Goal: Task Accomplishment & Management: Complete application form

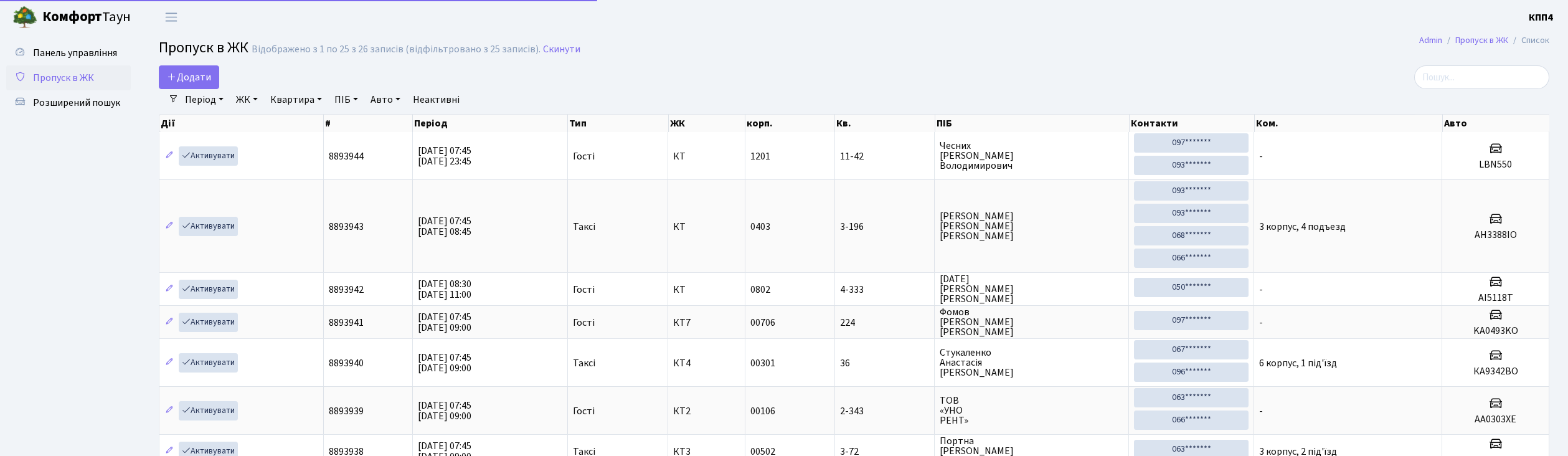
select select "25"
click at [594, 32] on header "[PERSON_NAME] КПП4 Мій обліковий запис Вийти" at bounding box center [784, 17] width 1568 height 34
click at [1493, 73] on input "search" at bounding box center [1481, 76] width 135 height 24
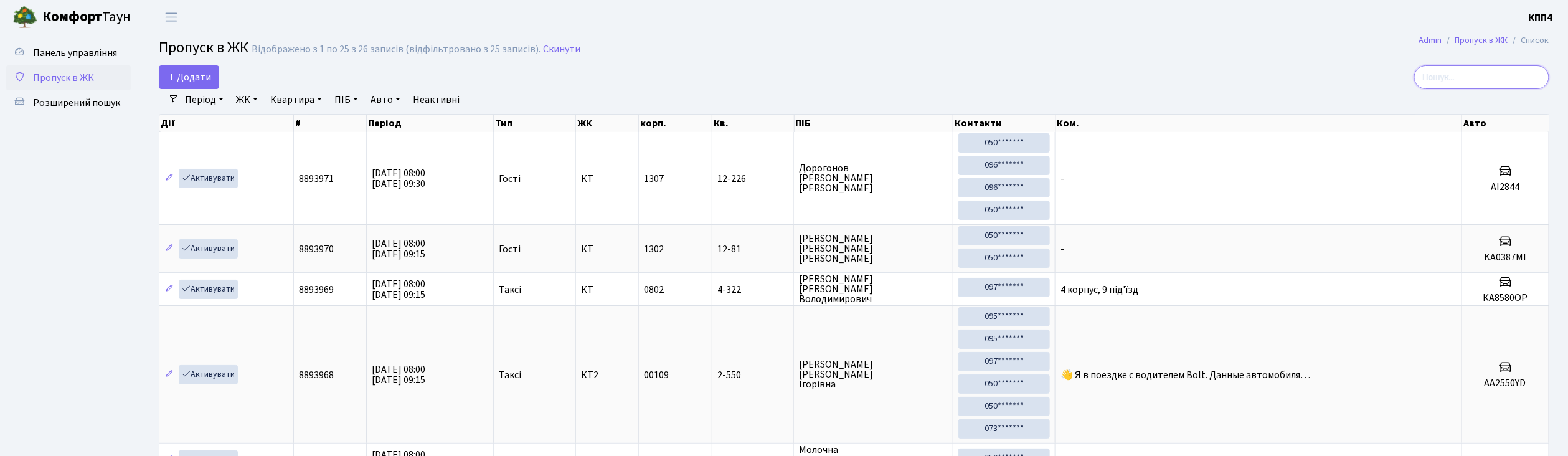
click at [1463, 76] on input "search" at bounding box center [1481, 76] width 135 height 24
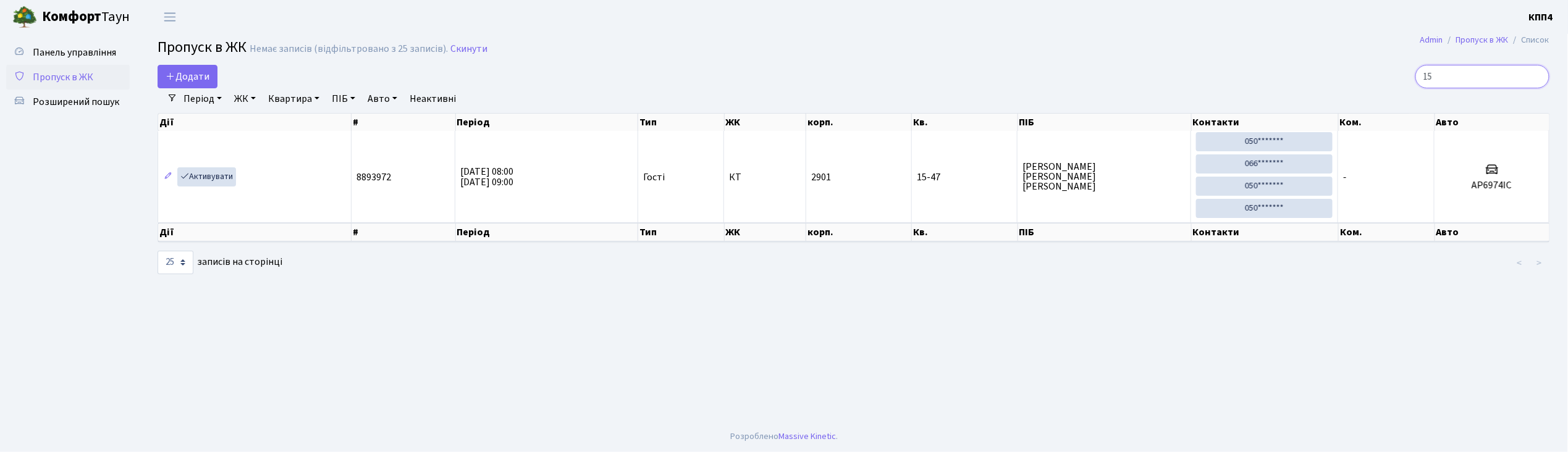
type input "1"
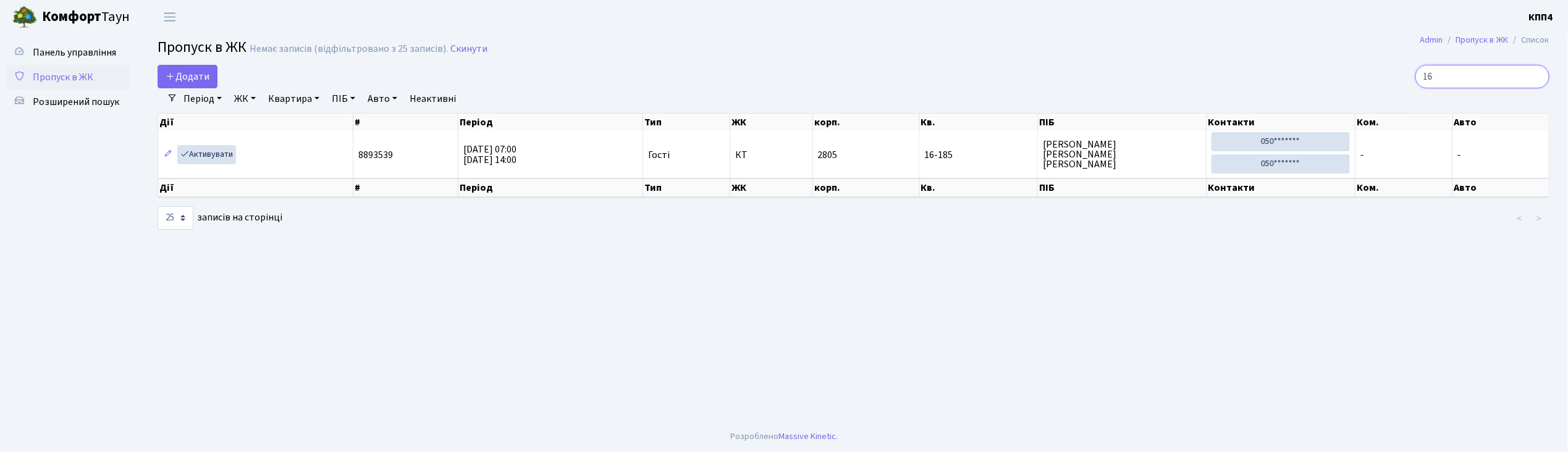
type input "1"
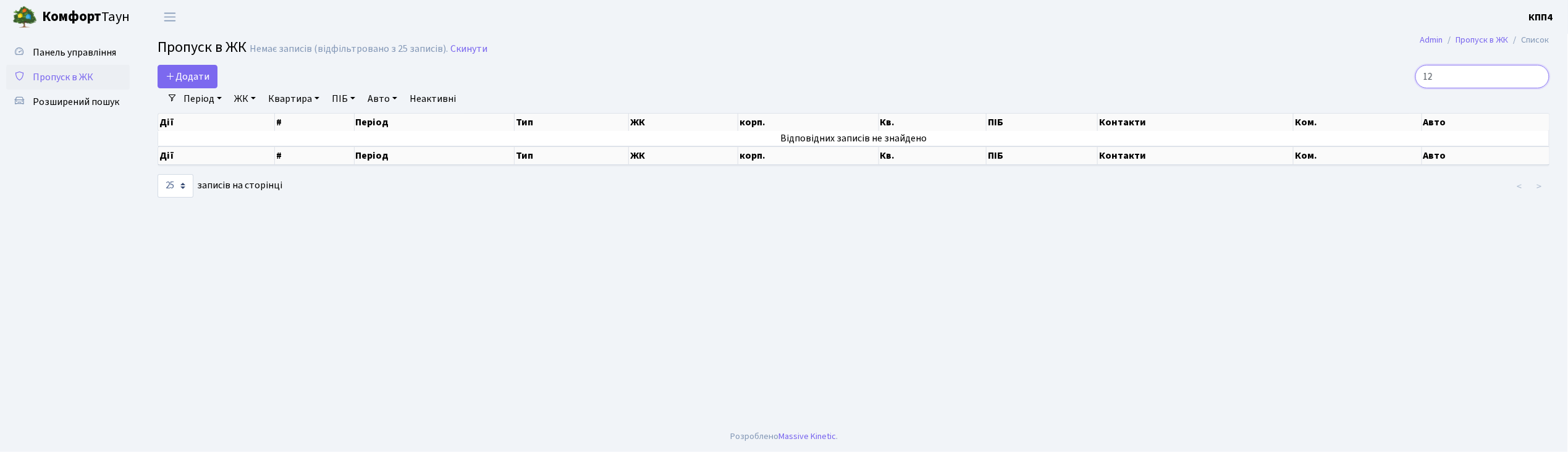
type input "1"
type input "6"
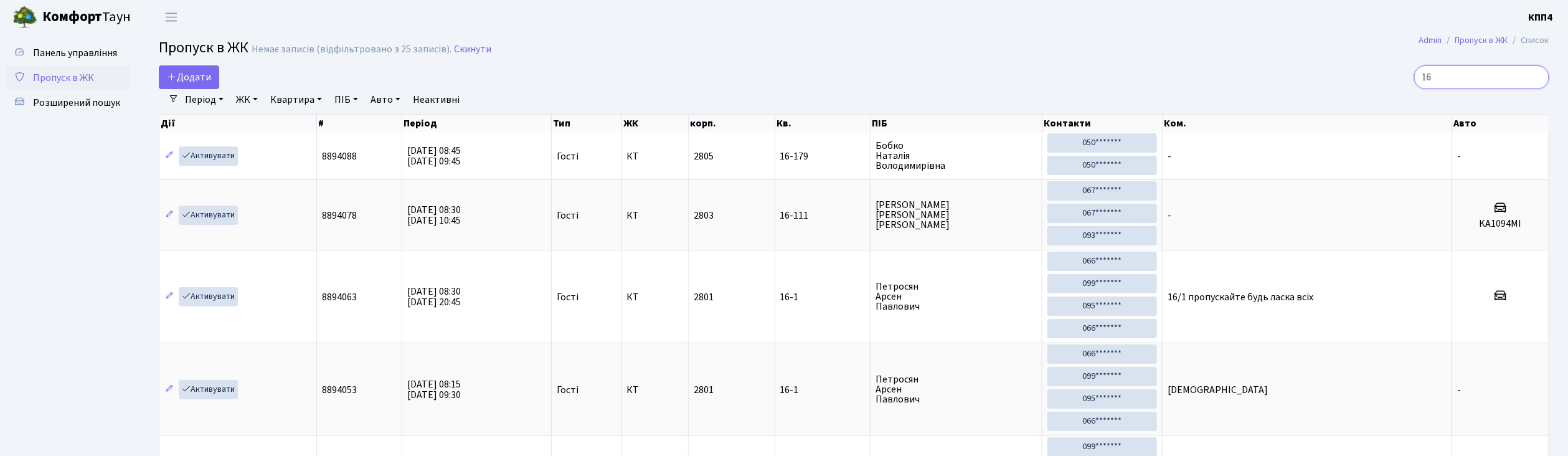
type input "1"
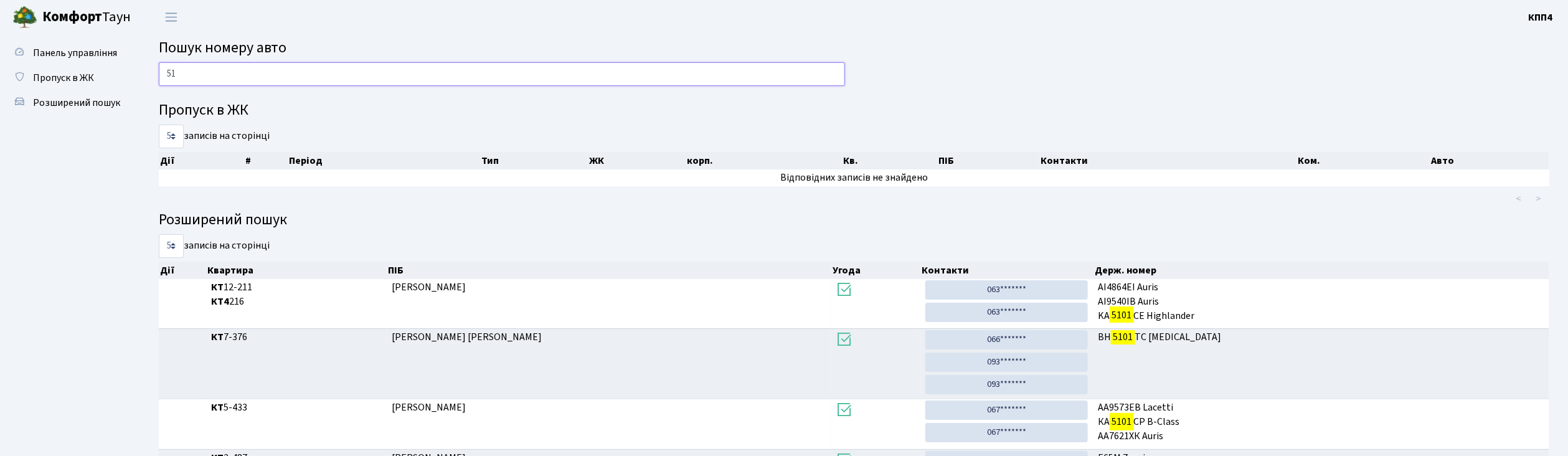
type input "5"
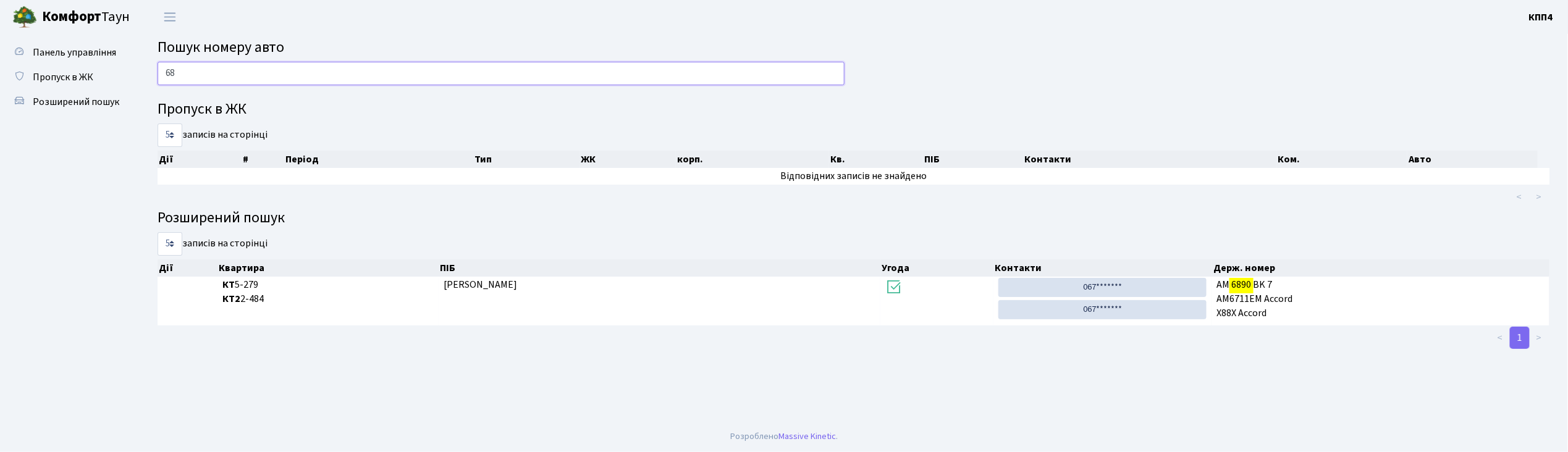
type input "6"
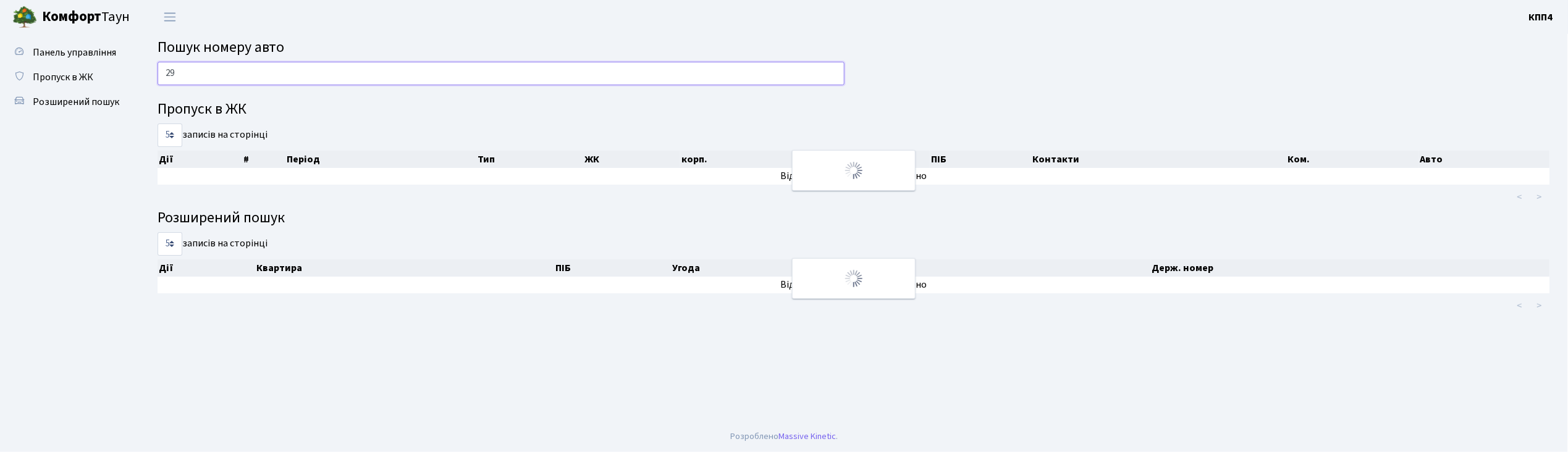
type input "2"
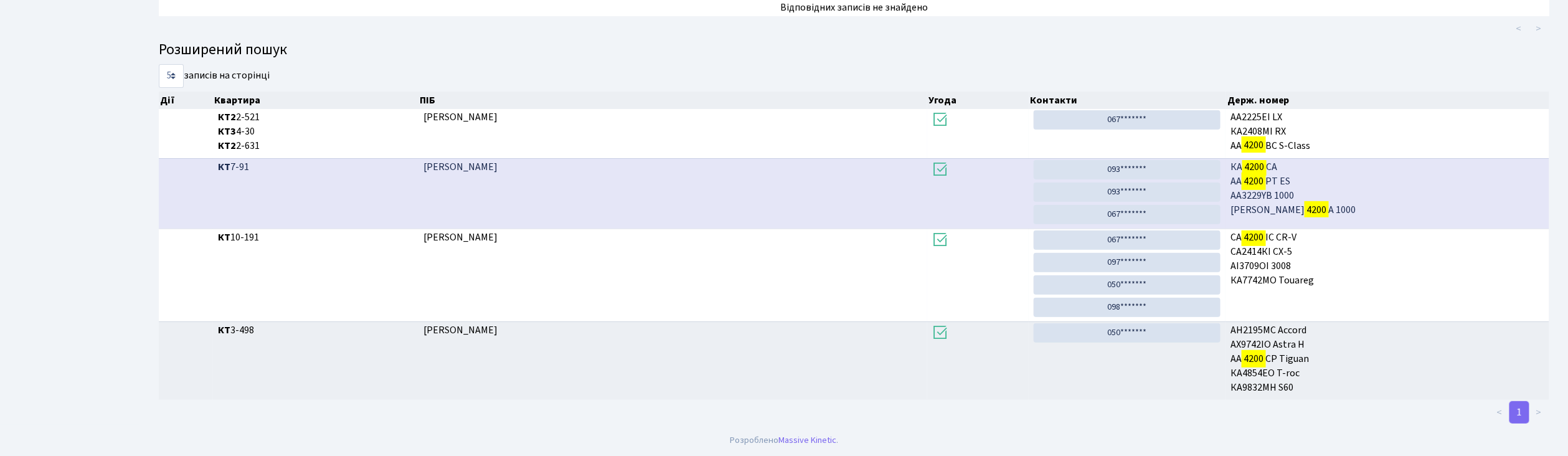
scroll to position [67, 0]
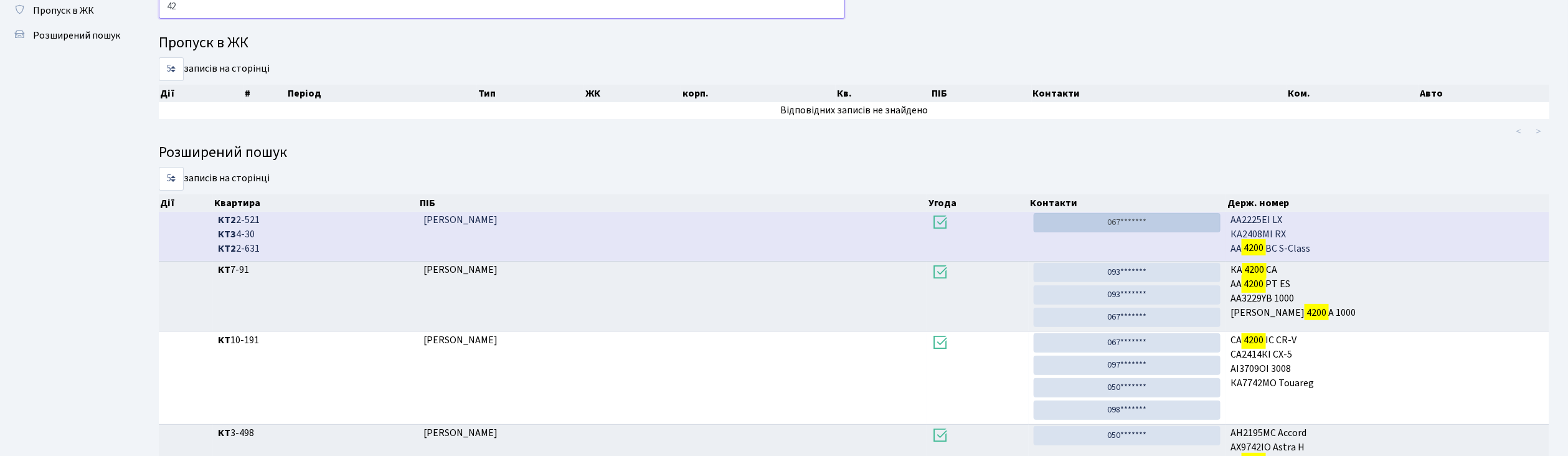
type input "4"
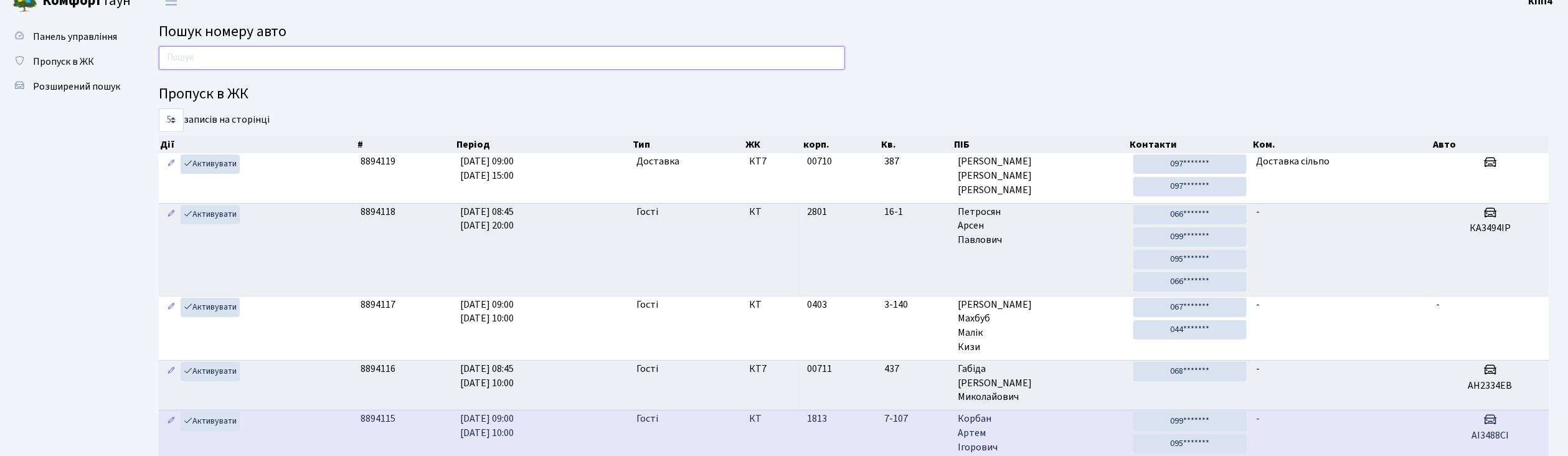
scroll to position [0, 0]
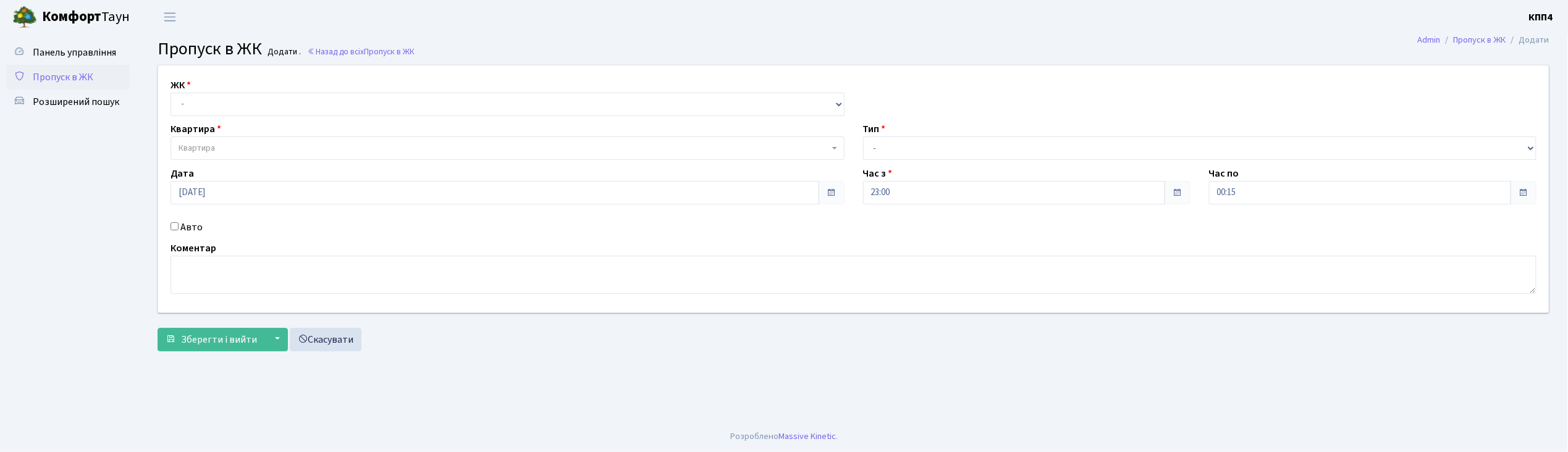
click at [173, 226] on input "Авто" at bounding box center [174, 226] width 8 height 8
checkbox input "true"
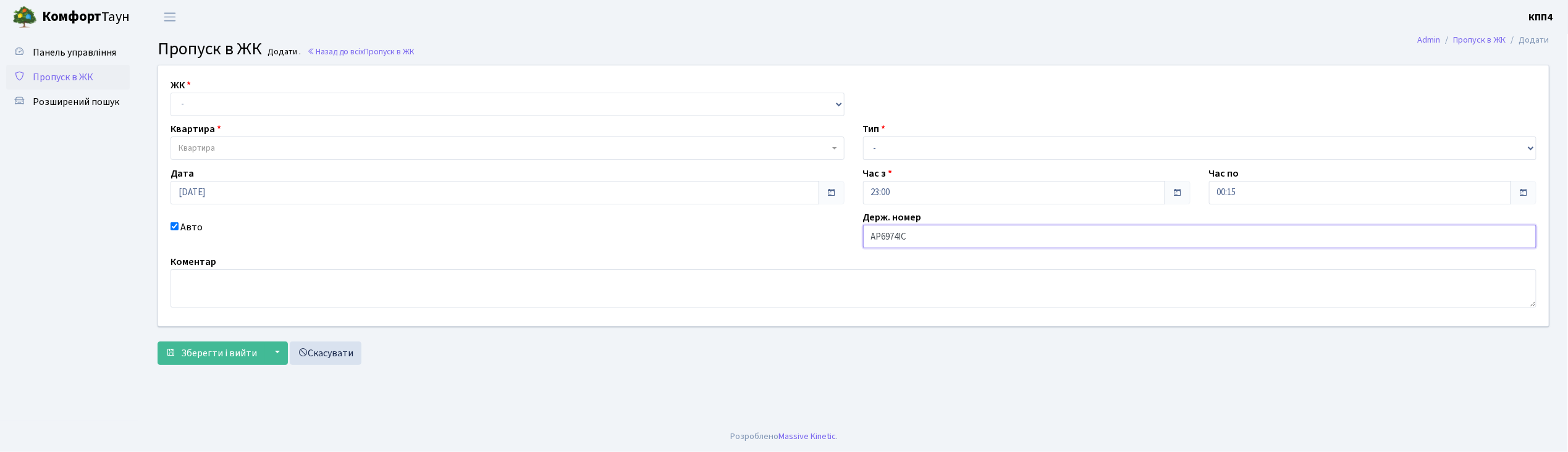
type input "АР6974ІС"
click at [250, 104] on select "- КТ, вул. Регенераторна, 4 КТ2, просп. Соборності, 17 КТ3, вул. Березнева, 16 …" at bounding box center [508, 104] width 674 height 23
select select "271"
click at [170, 93] on select "- КТ, вул. Регенераторна, 4 КТ2, просп. Соборності, 17 КТ3, вул. Березнева, 16 …" at bounding box center [508, 104] width 674 height 23
select select
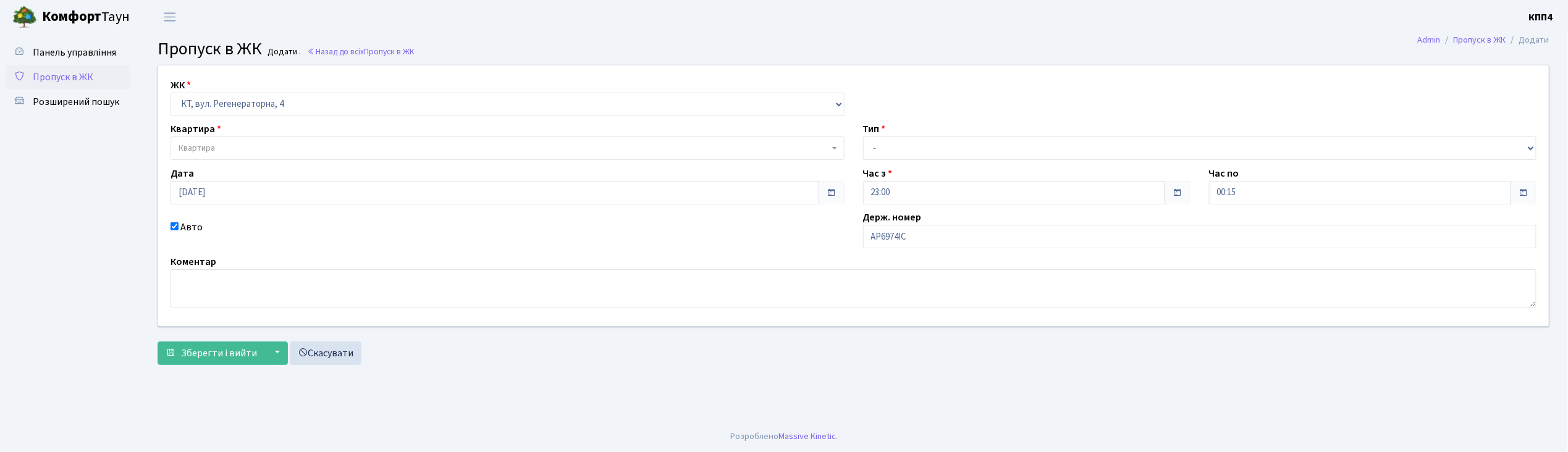
click at [250, 141] on span "Квартира" at bounding box center [508, 148] width 674 height 23
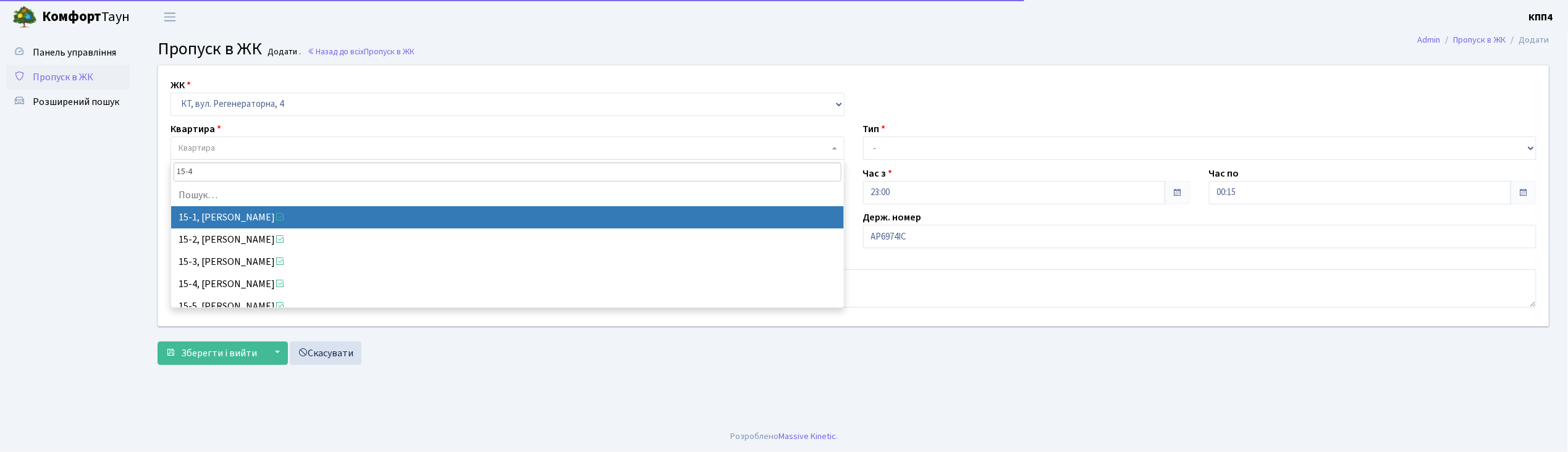
type input "15-47"
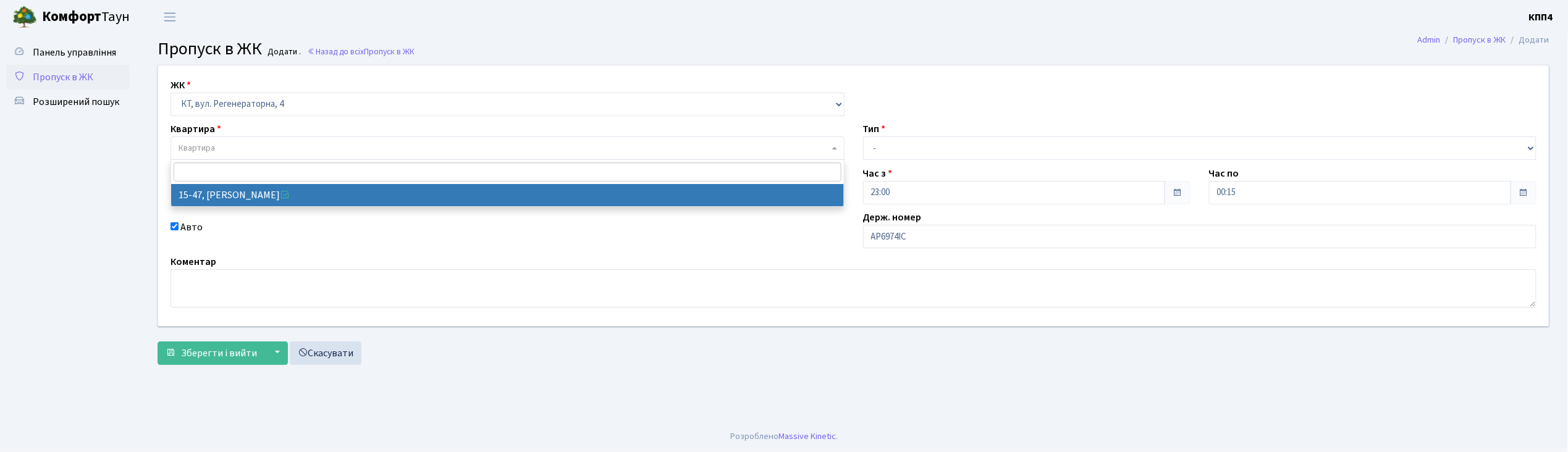
select select "8822"
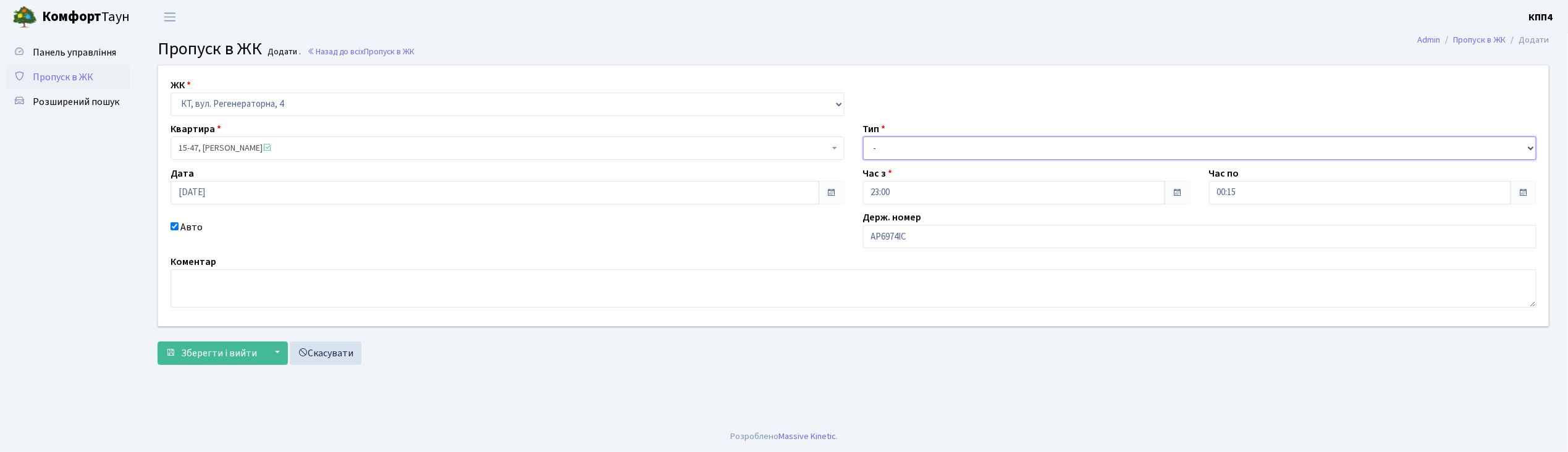
click at [952, 152] on select "- Доставка Таксі Гості Сервіс" at bounding box center [1201, 148] width 674 height 23
select select "3"
click at [864, 137] on select "- Доставка Таксі Гості Сервіс" at bounding box center [1201, 148] width 674 height 23
click at [240, 361] on button "Зберегти і вийти" at bounding box center [211, 353] width 108 height 23
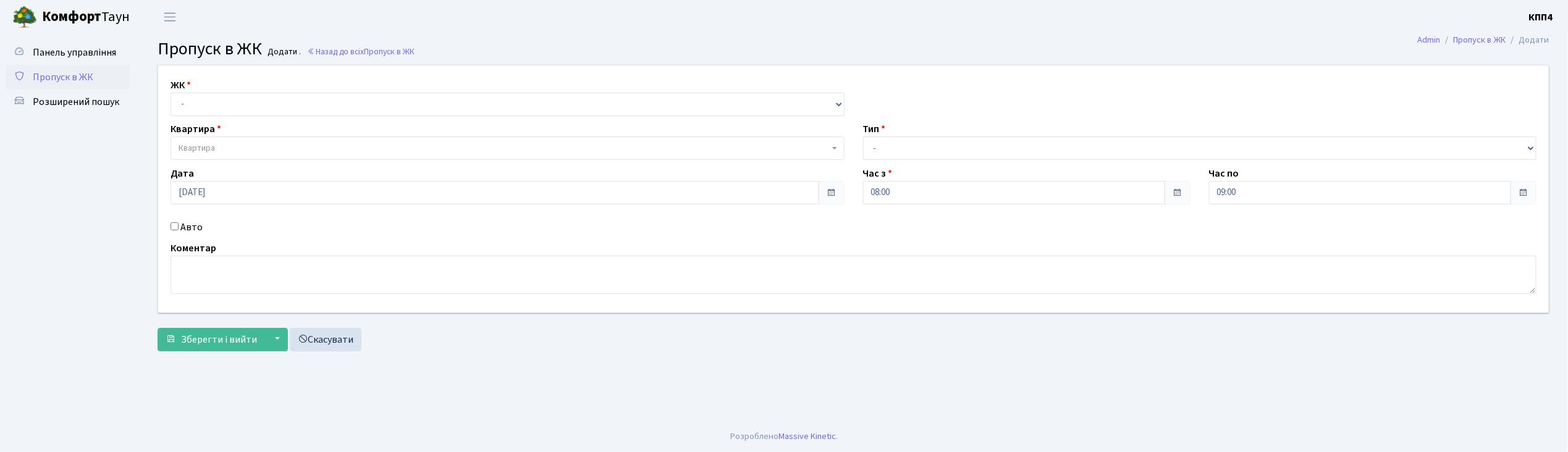
click at [173, 226] on input "Авто" at bounding box center [174, 226] width 8 height 8
checkbox input "true"
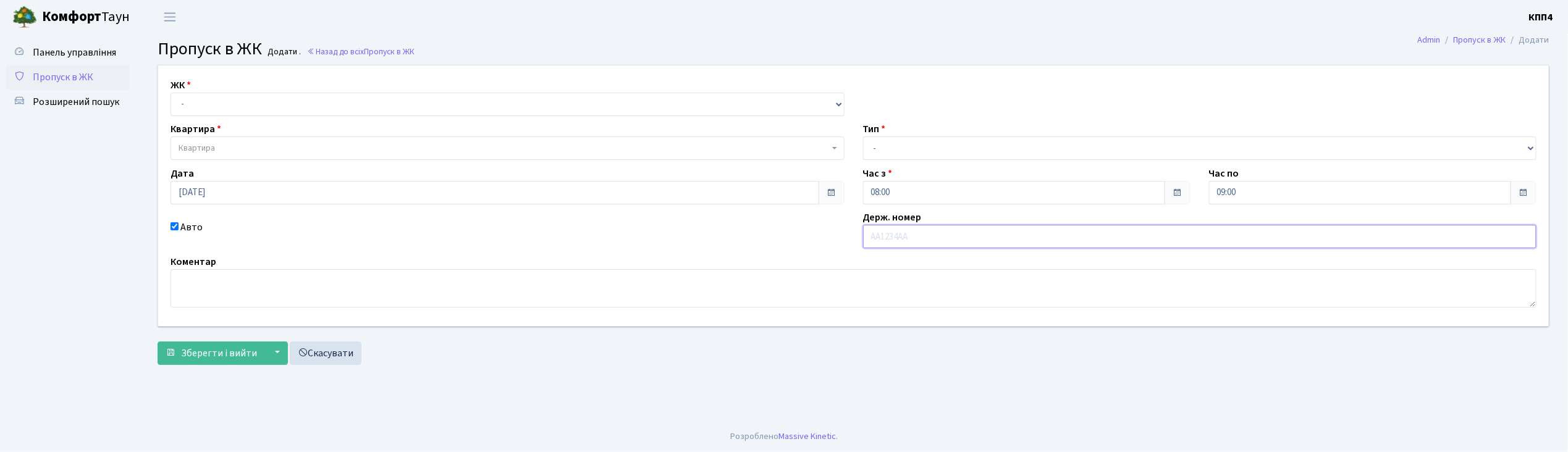
click at [888, 236] on input "text" at bounding box center [1201, 236] width 674 height 23
type input "АР6974ІС"
click at [932, 141] on select "- Доставка Таксі Гості Сервіс" at bounding box center [1201, 148] width 674 height 23
select select "3"
click at [864, 137] on select "- Доставка Таксі Гості Сервіс" at bounding box center [1201, 148] width 674 height 23
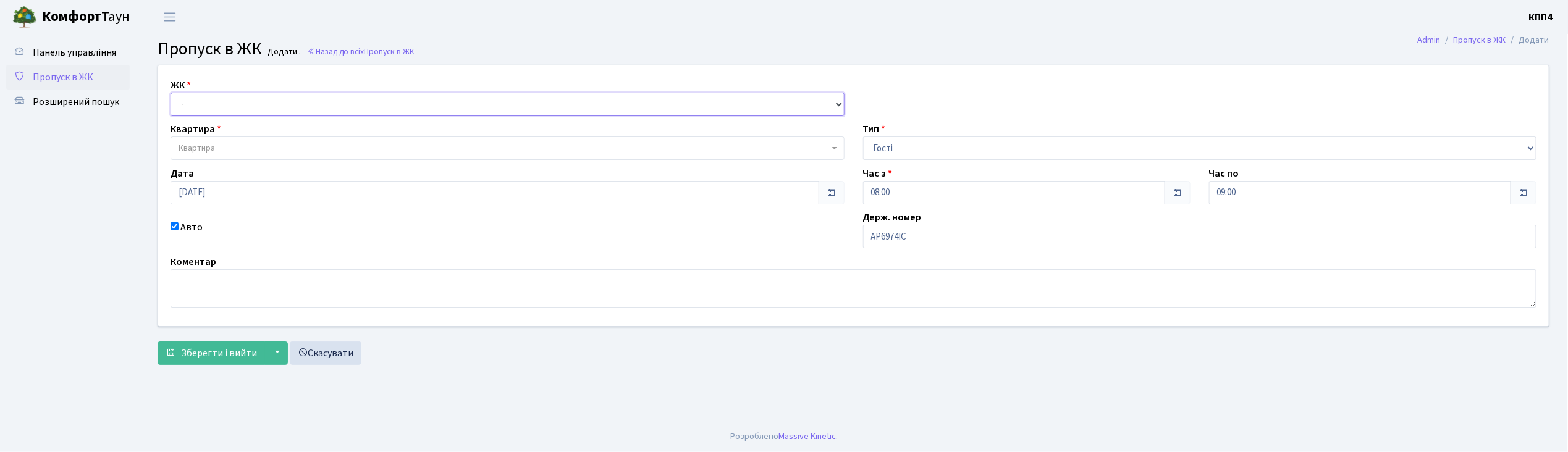
click at [220, 102] on select "- КТ, вул. Регенераторна, 4 КТ2, просп. Соборності, 17 КТ3, вул. Березнева, 16 …" at bounding box center [508, 104] width 674 height 23
select select "271"
click at [170, 93] on select "- КТ, вул. Регенераторна, 4 КТ2, просп. Соборності, 17 КТ3, вул. Березнева, 16 …" at bounding box center [508, 104] width 674 height 23
select select
click at [490, 146] on span "Квартира" at bounding box center [504, 148] width 651 height 12
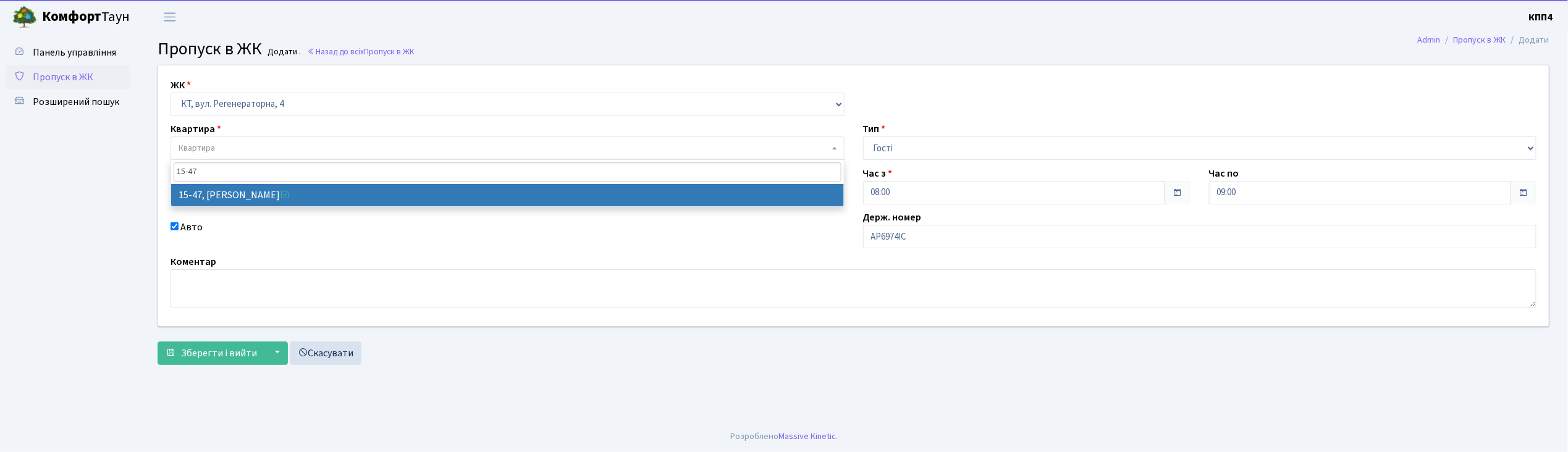
type input "15-47"
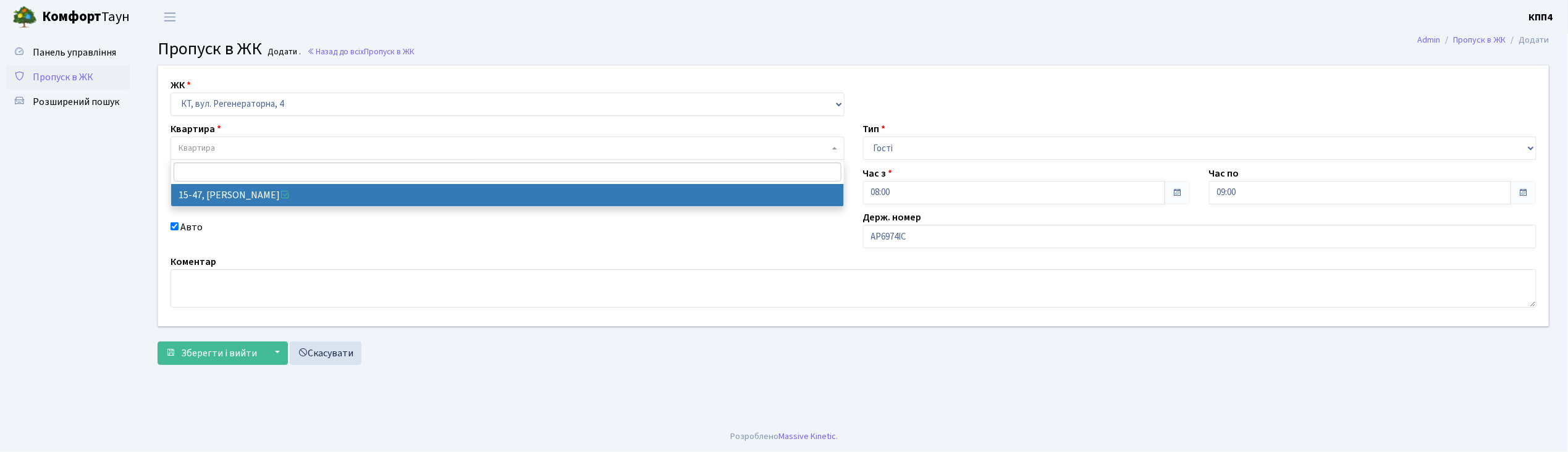
select select "8822"
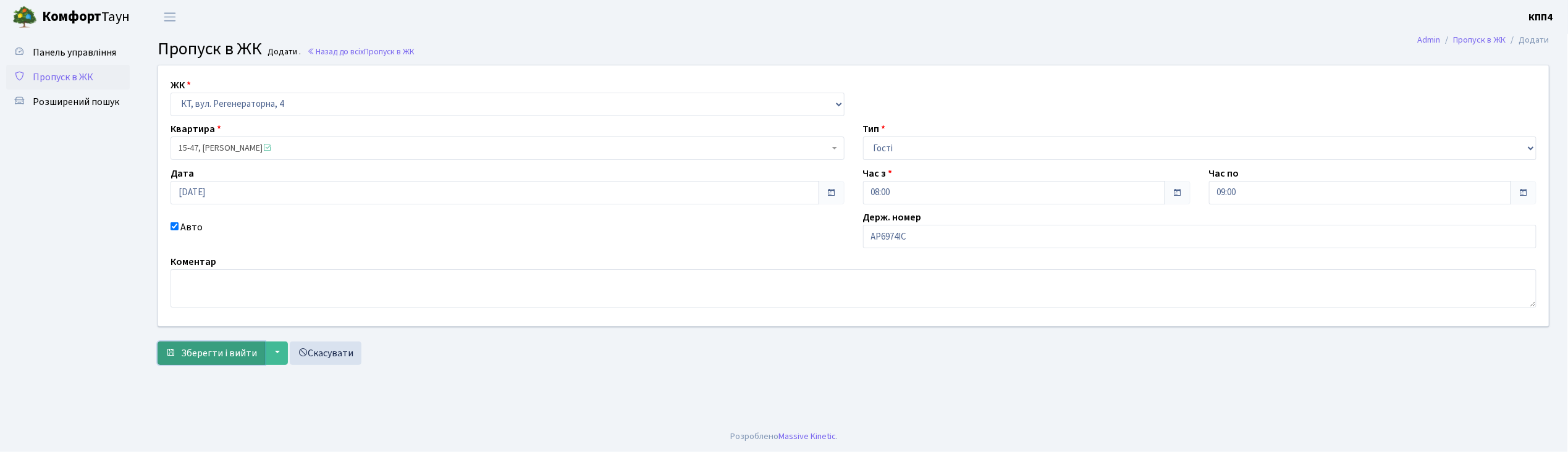
click at [226, 354] on span "Зберегти і вийти" at bounding box center [218, 353] width 76 height 14
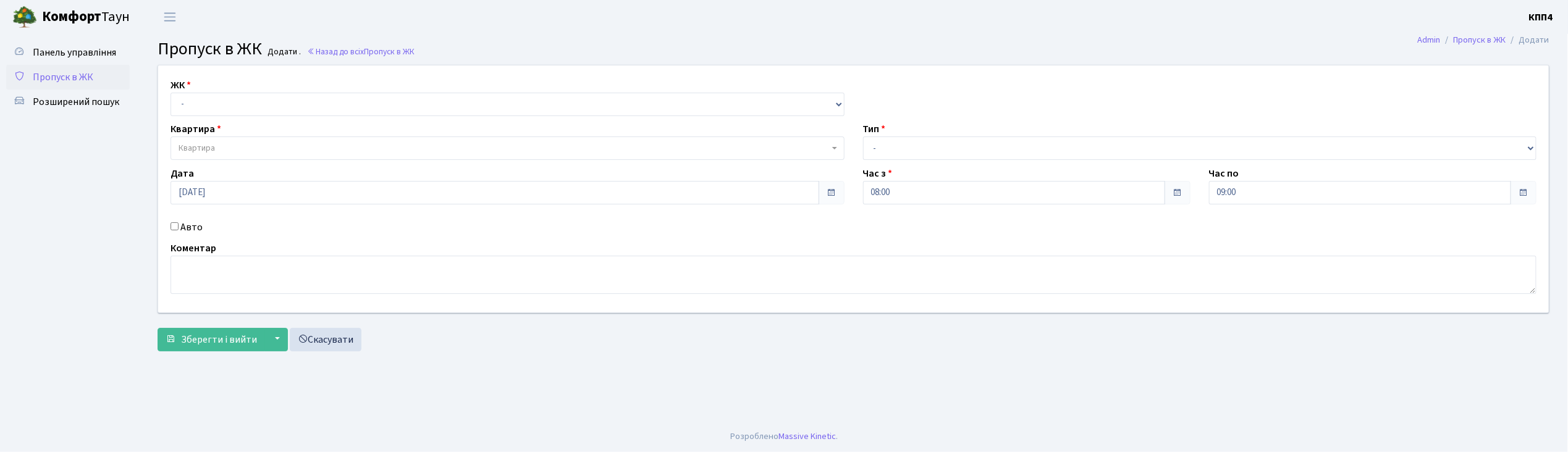
click at [173, 227] on input "Авто" at bounding box center [174, 226] width 8 height 8
checkbox input "true"
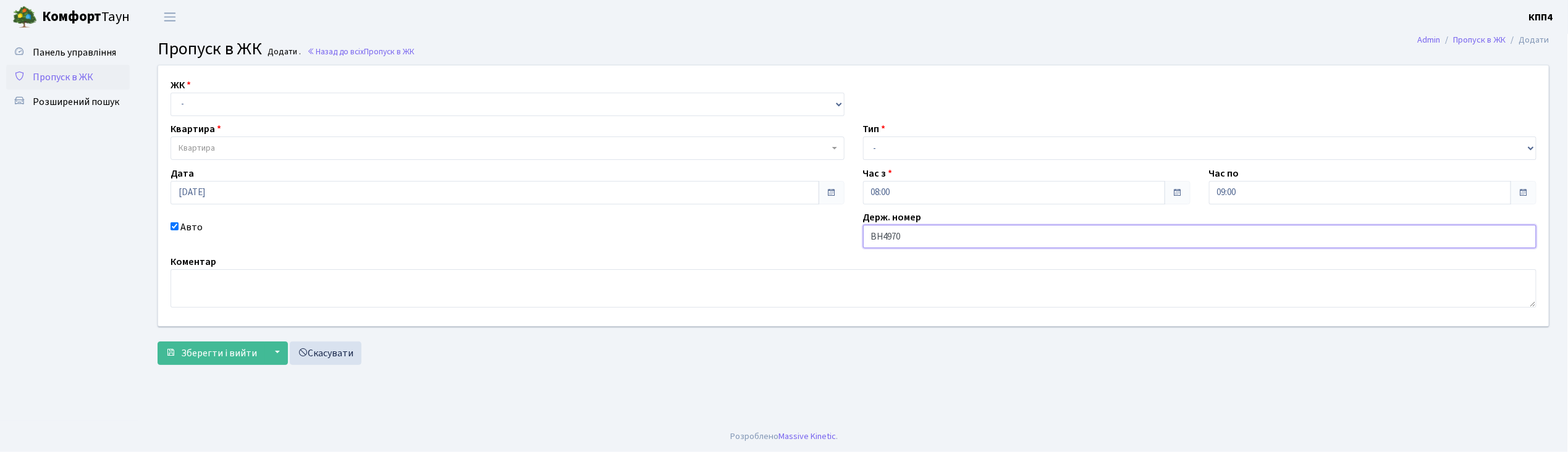
type input "ВН4970КВ"
click at [188, 103] on select "- КТ, вул. Регенераторна, 4 КТ2, просп. [STREET_ADDRESS] [STREET_ADDRESS] [PERS…" at bounding box center [508, 104] width 674 height 23
select select "271"
click at [170, 93] on select "- КТ, вул. Регенераторна, 4 КТ2, просп. [STREET_ADDRESS] [STREET_ADDRESS] [PERS…" at bounding box center [508, 104] width 674 height 23
select select
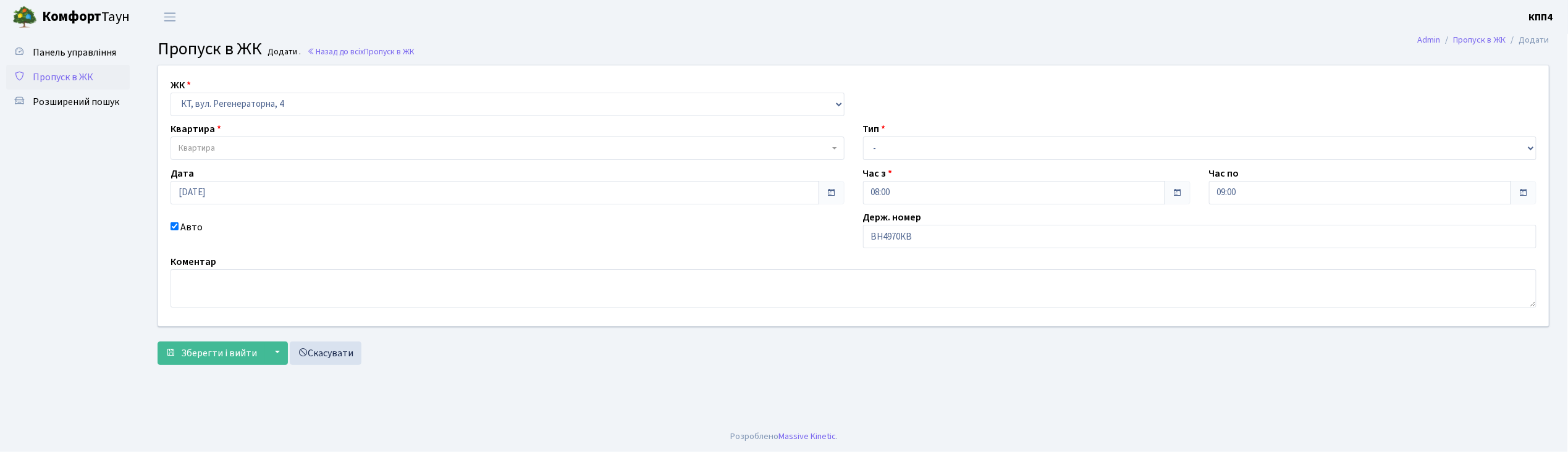
click at [199, 203] on body "[PERSON_NAME] КПП4 Мій обліковий запис Вийти Панель управління Пропуск в ЖК Роз…" at bounding box center [784, 226] width 1568 height 452
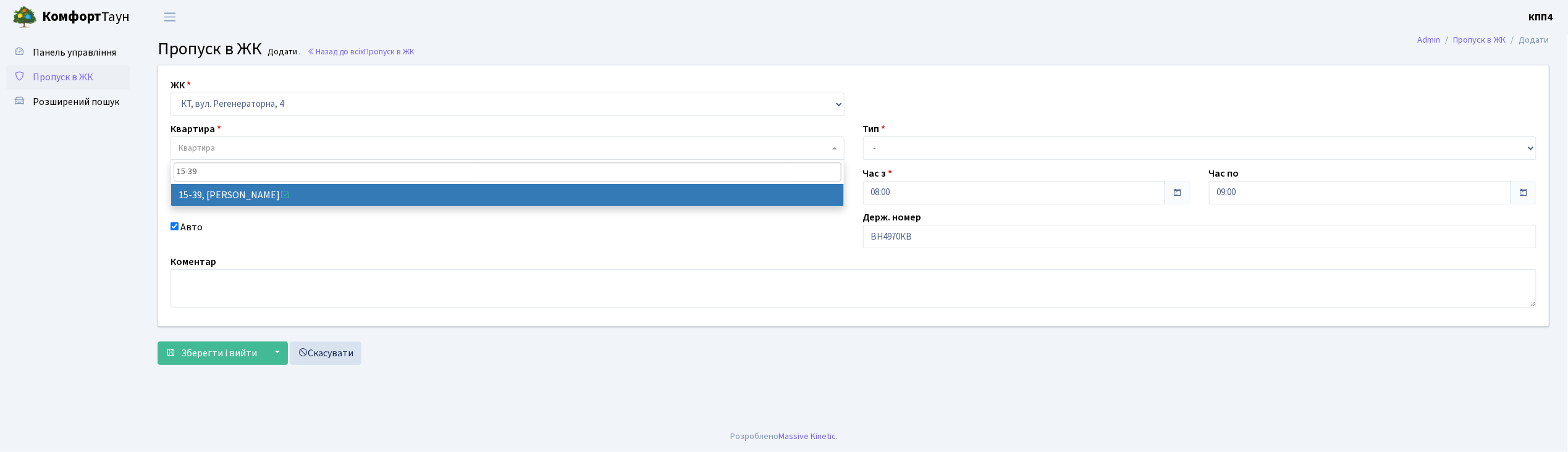
type input "15-39"
select select "8814"
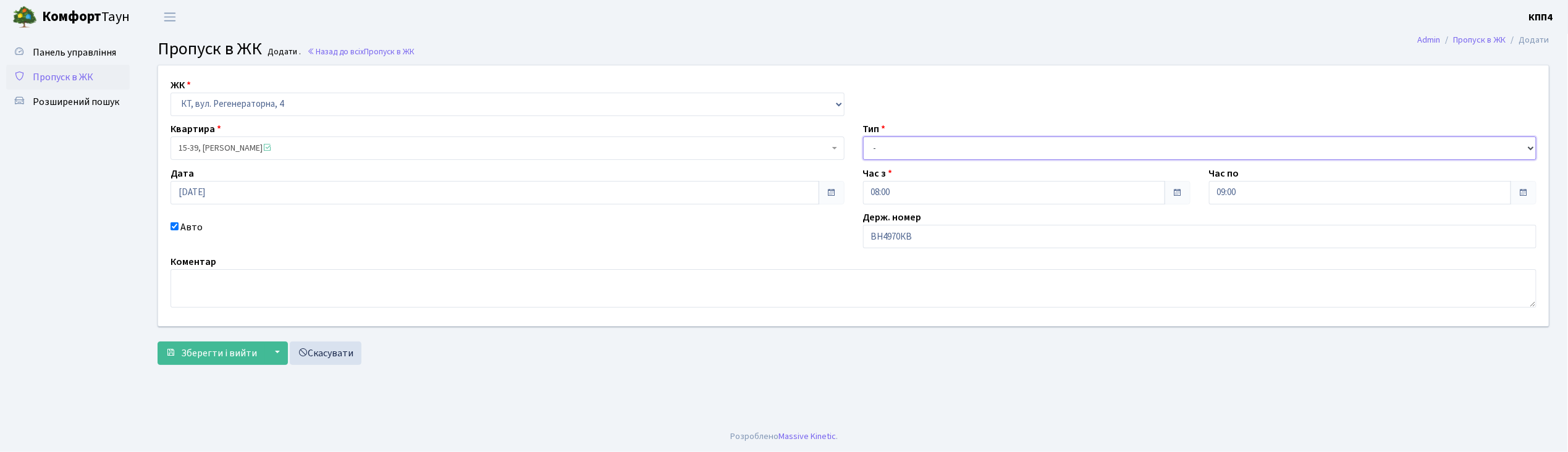
click at [898, 153] on select "- Доставка Таксі Гості Сервіс" at bounding box center [1201, 148] width 674 height 23
select select "2"
click at [864, 137] on select "- Доставка Таксі Гості Сервіс" at bounding box center [1201, 148] width 674 height 23
click at [199, 354] on span "Зберегти і вийти" at bounding box center [218, 353] width 76 height 14
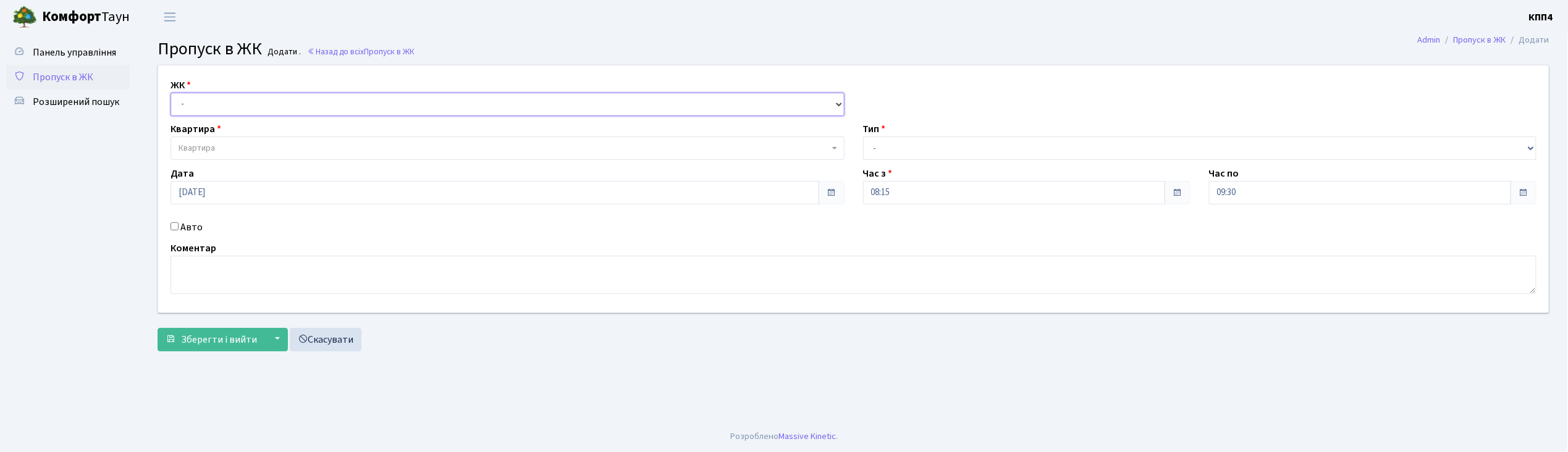
click at [299, 99] on select "- КТ, вул. Регенераторна, 4 КТ2, просп. Соборності, 17 КТ3, вул. Березнева, 16 …" at bounding box center [508, 104] width 674 height 23
select select "271"
click at [170, 93] on select "- КТ, вул. Регенераторна, 4 КТ2, просп. [STREET_ADDRESS] [STREET_ADDRESS] [PERS…" at bounding box center [508, 104] width 674 height 23
select select
click at [263, 143] on span "Квартира" at bounding box center [504, 148] width 651 height 12
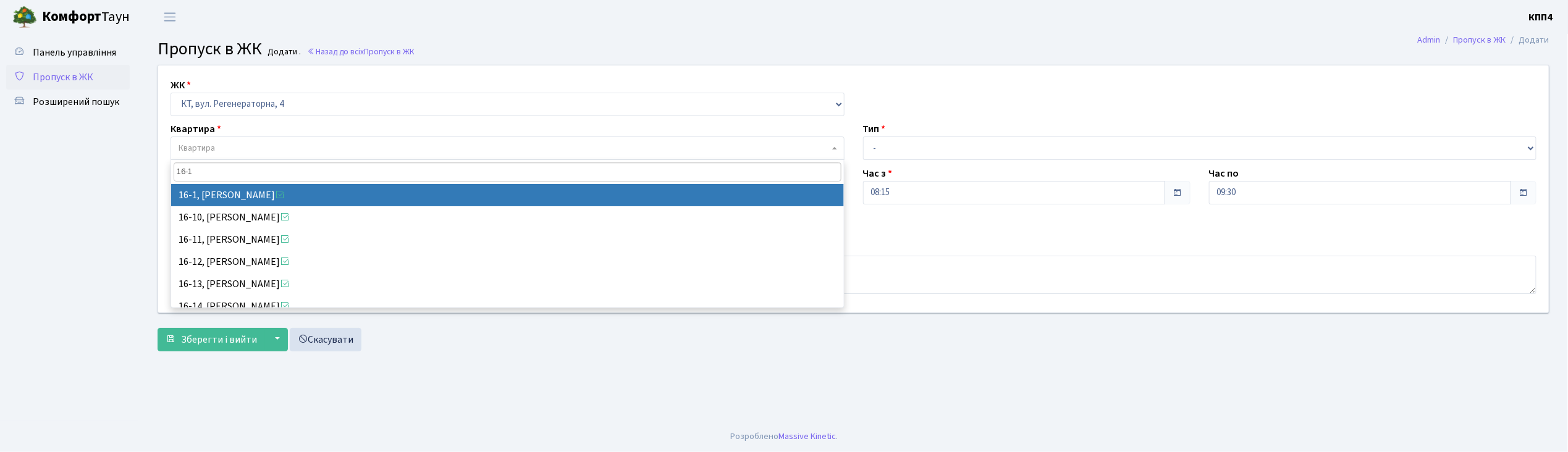
type input "16-1"
select select "8562"
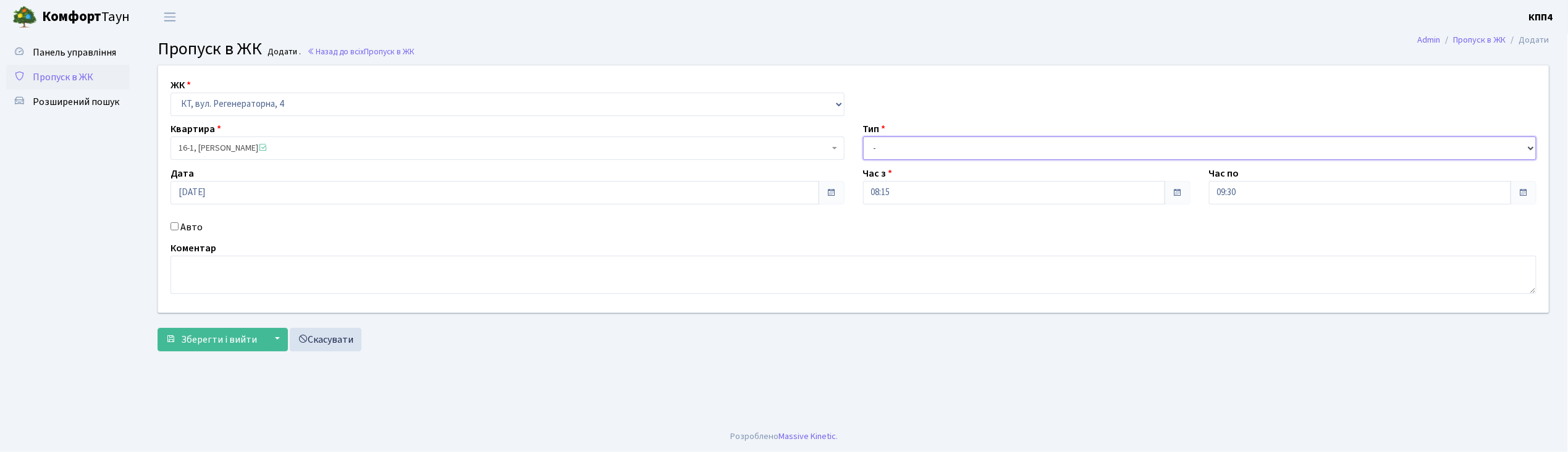
click at [876, 157] on select "- Доставка Таксі Гості Сервіс" at bounding box center [1201, 148] width 674 height 23
select select "3"
click at [864, 137] on select "- Доставка Таксі Гості Сервіс" at bounding box center [1201, 148] width 674 height 23
click at [226, 279] on textarea at bounding box center [853, 274] width 1366 height 38
type textarea "ВСІХХХ"
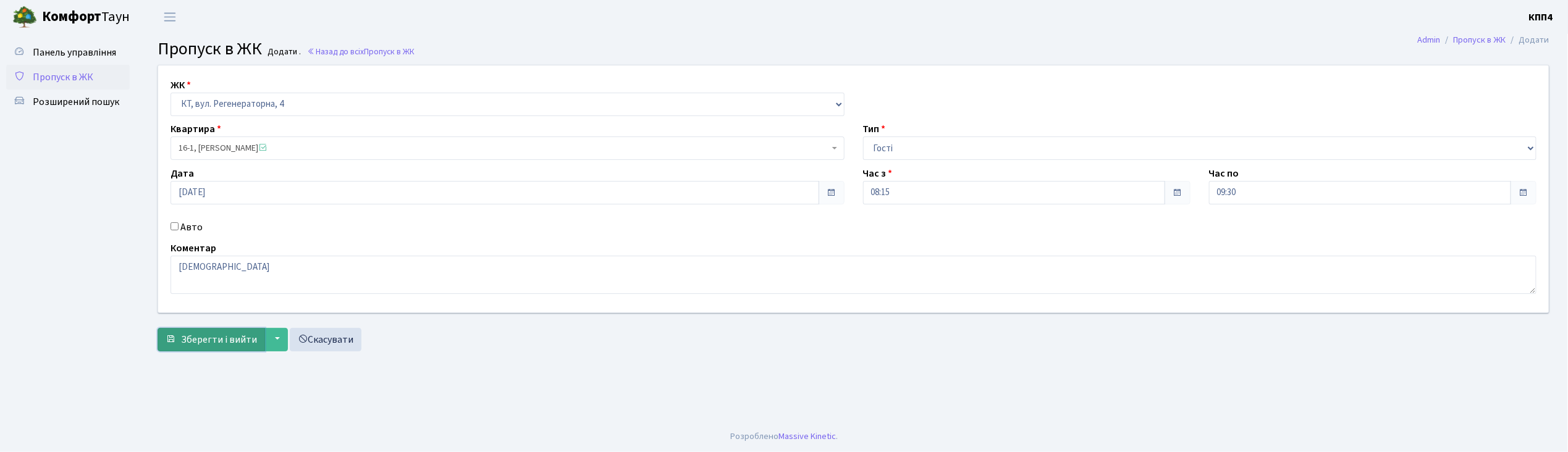
click at [200, 335] on span "Зберегти і вийти" at bounding box center [218, 340] width 76 height 14
